Goal: Task Accomplishment & Management: Manage account settings

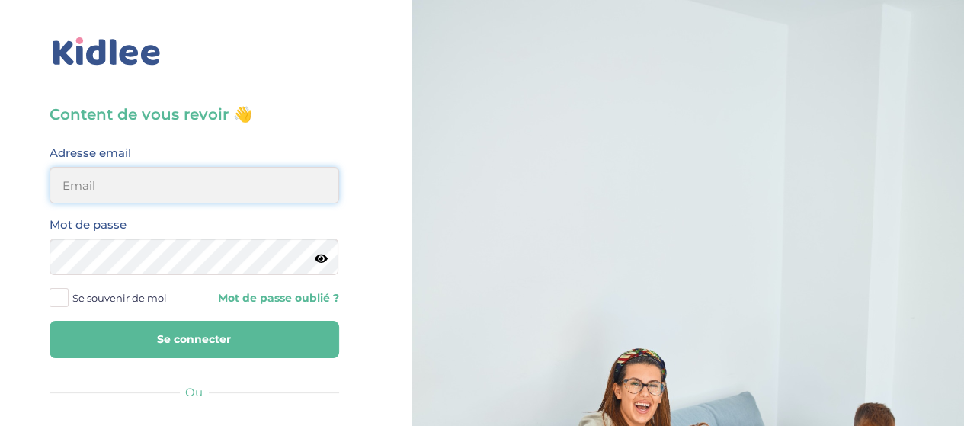
type input "hayetouali2@gmail.com"
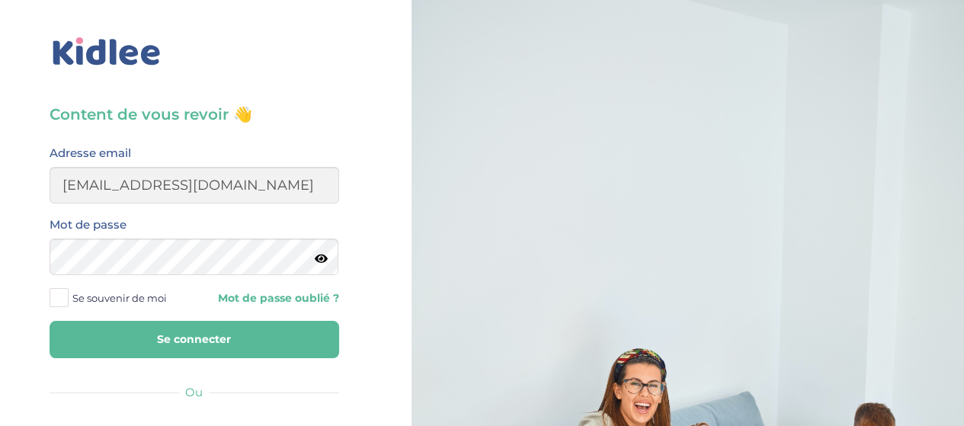
click at [251, 347] on button "Se connecter" at bounding box center [195, 339] width 290 height 37
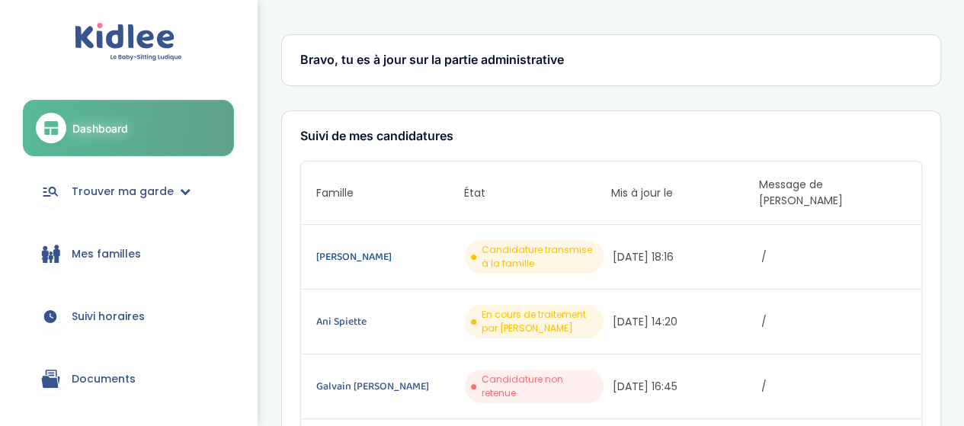
click at [352, 248] on link "[PERSON_NAME]" at bounding box center [388, 256] width 145 height 17
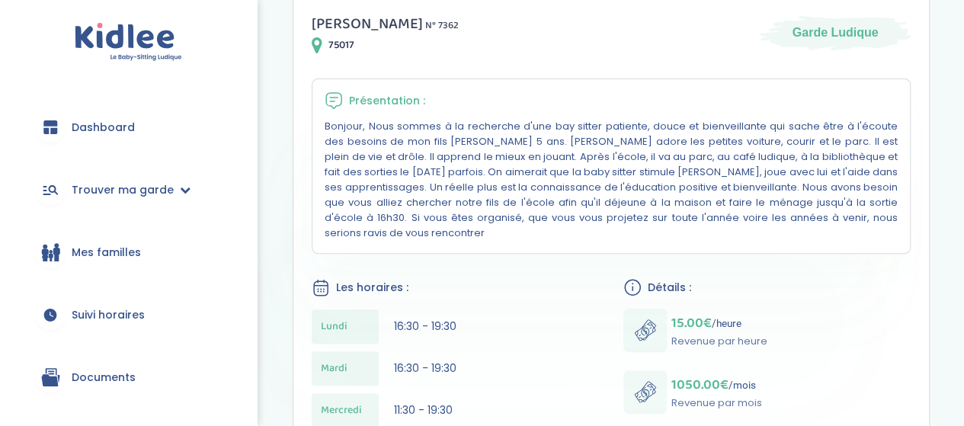
scroll to position [236, 0]
click at [431, 54] on div "[PERSON_NAME] N° 7362 75017 Garde Ludique" at bounding box center [611, 33] width 599 height 43
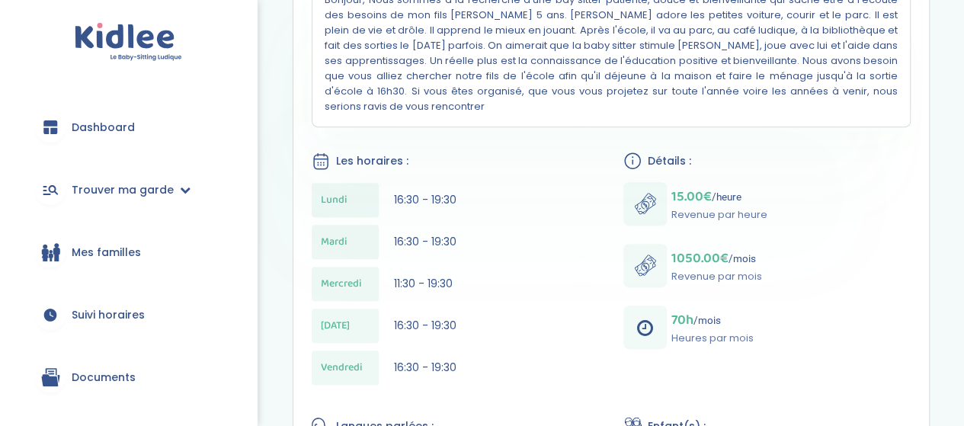
scroll to position [736, 0]
